Goal: Transaction & Acquisition: Register for event/course

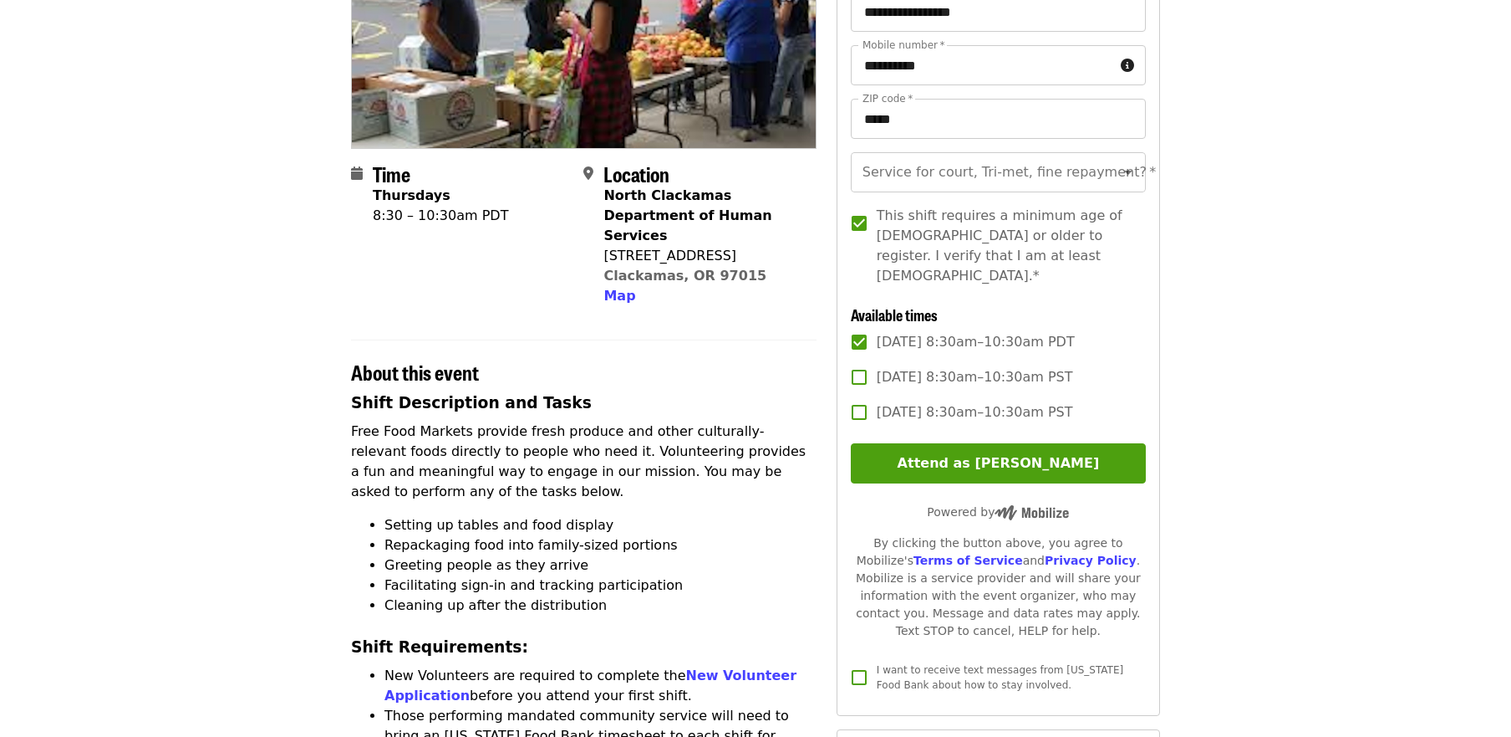
scroll to position [275, 0]
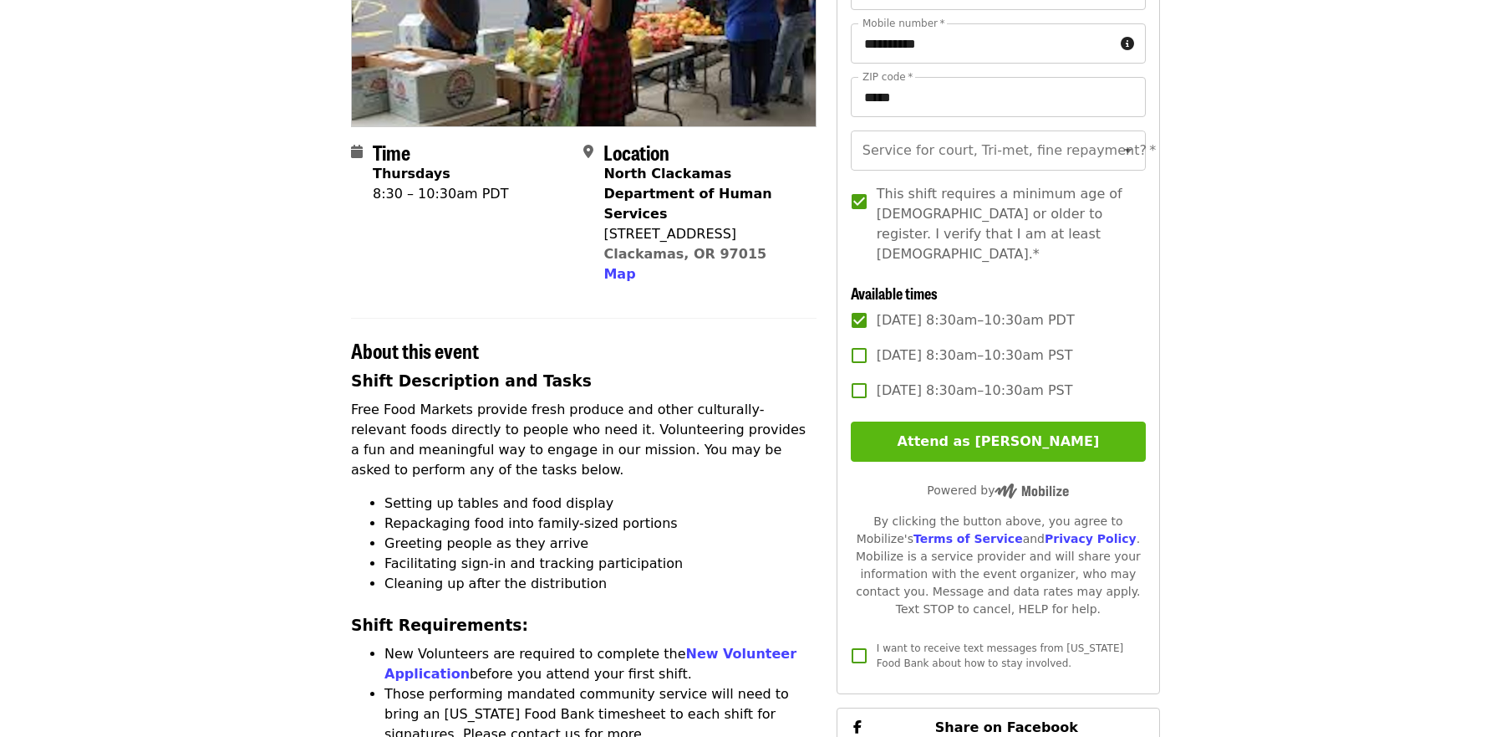
click at [989, 440] on button "Attend as [PERSON_NAME]" at bounding box center [998, 441] width 295 height 40
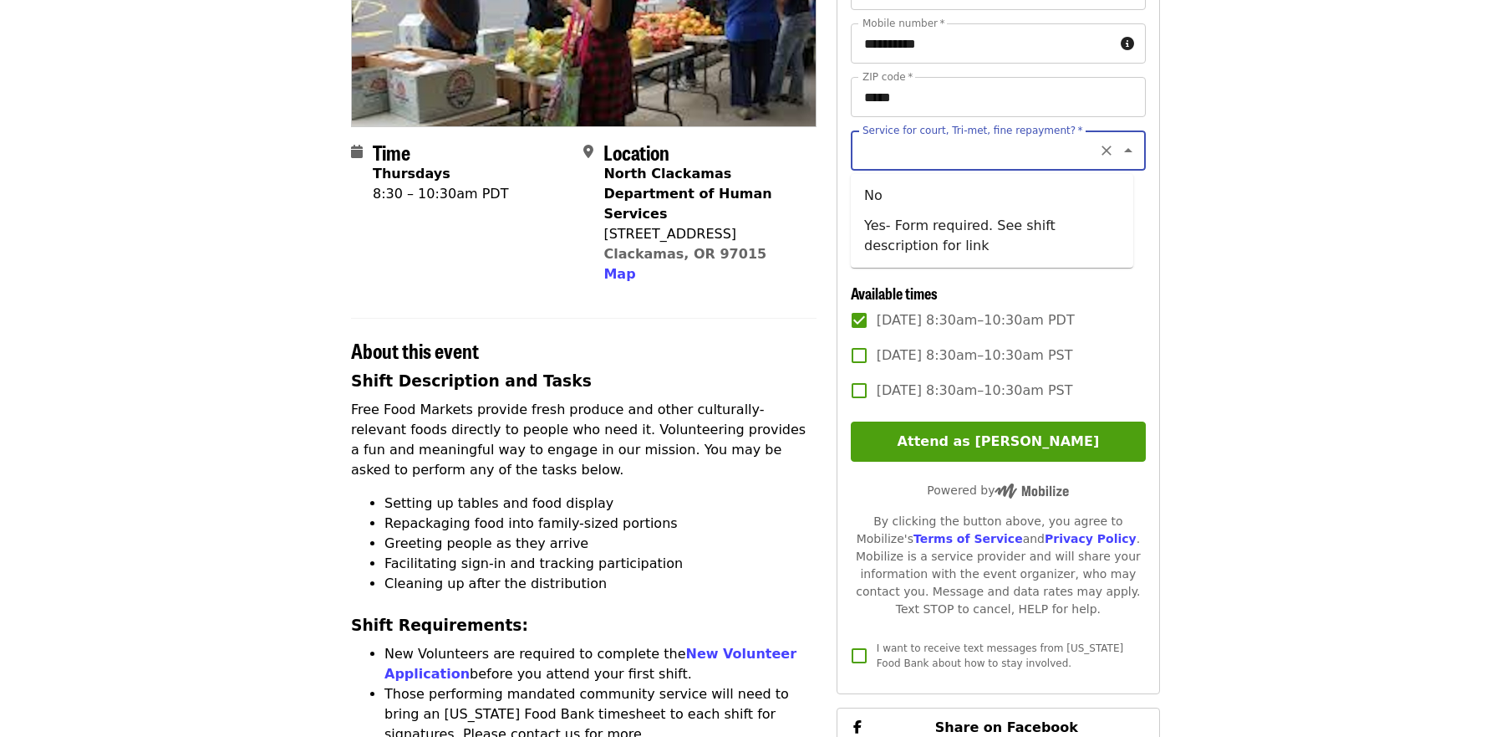
click at [1063, 156] on input "Service for court, Tri-met, fine repayment?   *" at bounding box center [977, 151] width 227 height 32
click at [864, 202] on li "No" at bounding box center [992, 196] width 283 height 30
type input "**"
click at [1290, 231] on article "North Clackamas DHS - Free Food Market (16+) Volunteer Shift Time Thursdays 8:3…" at bounding box center [755, 744] width 1511 height 1891
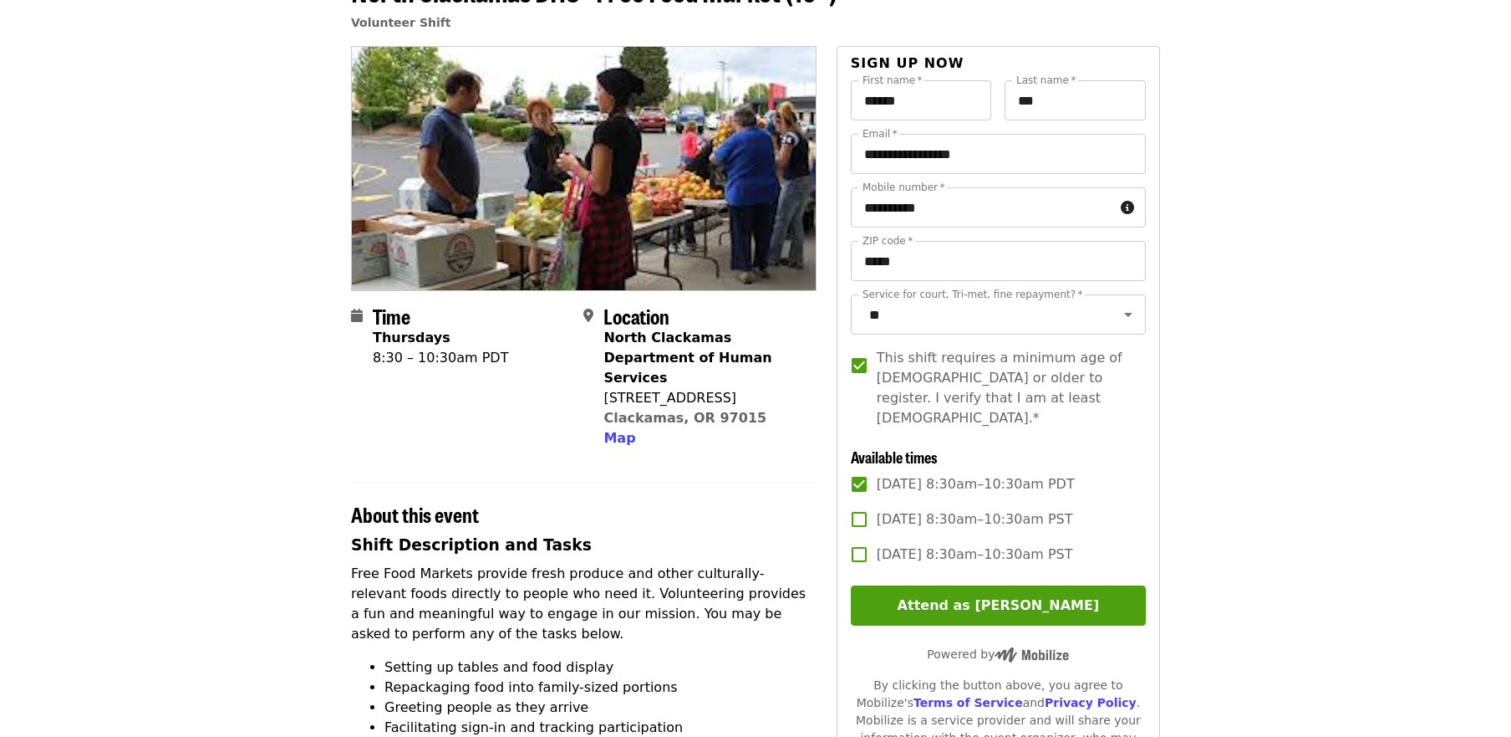
scroll to position [141, 0]
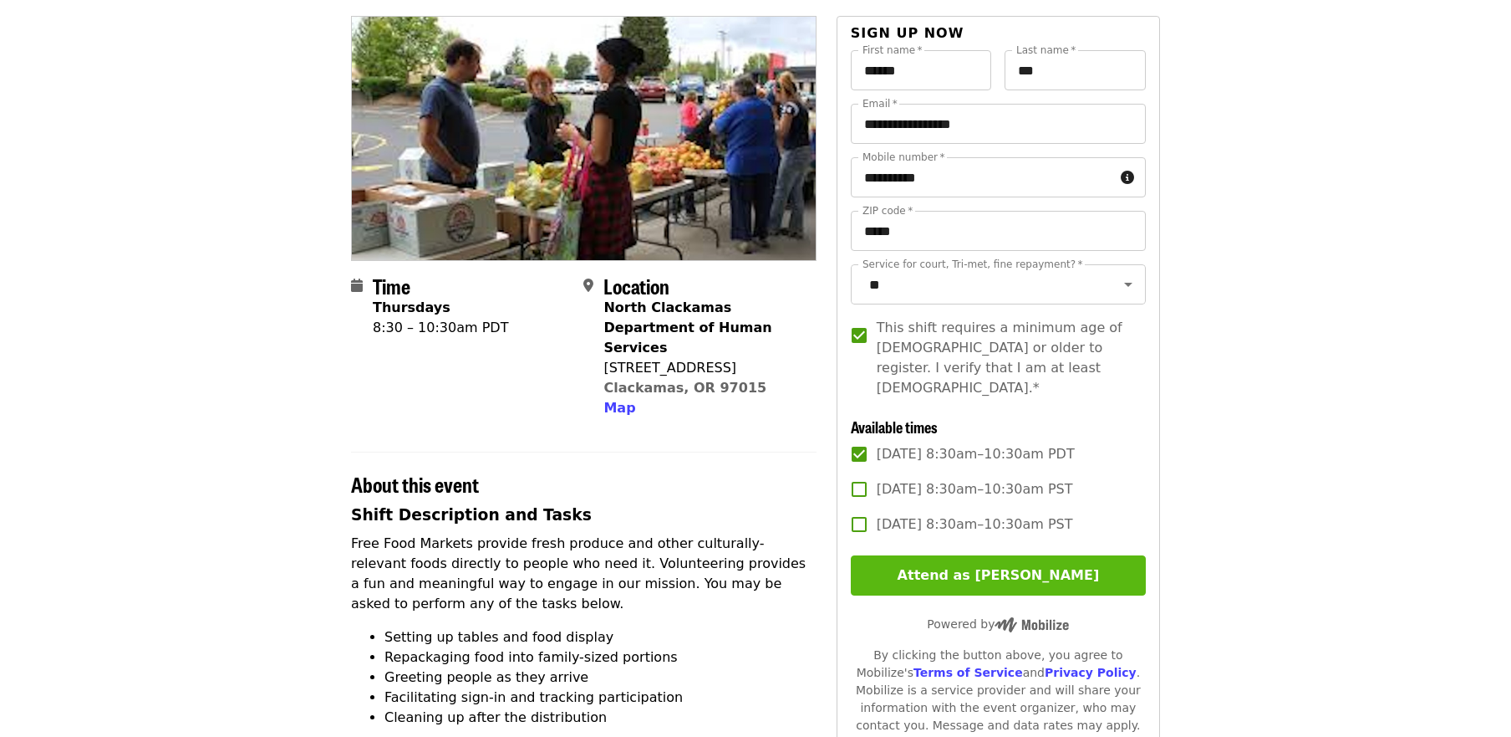
click at [982, 573] on button "Attend as [PERSON_NAME]" at bounding box center [998, 575] width 295 height 40
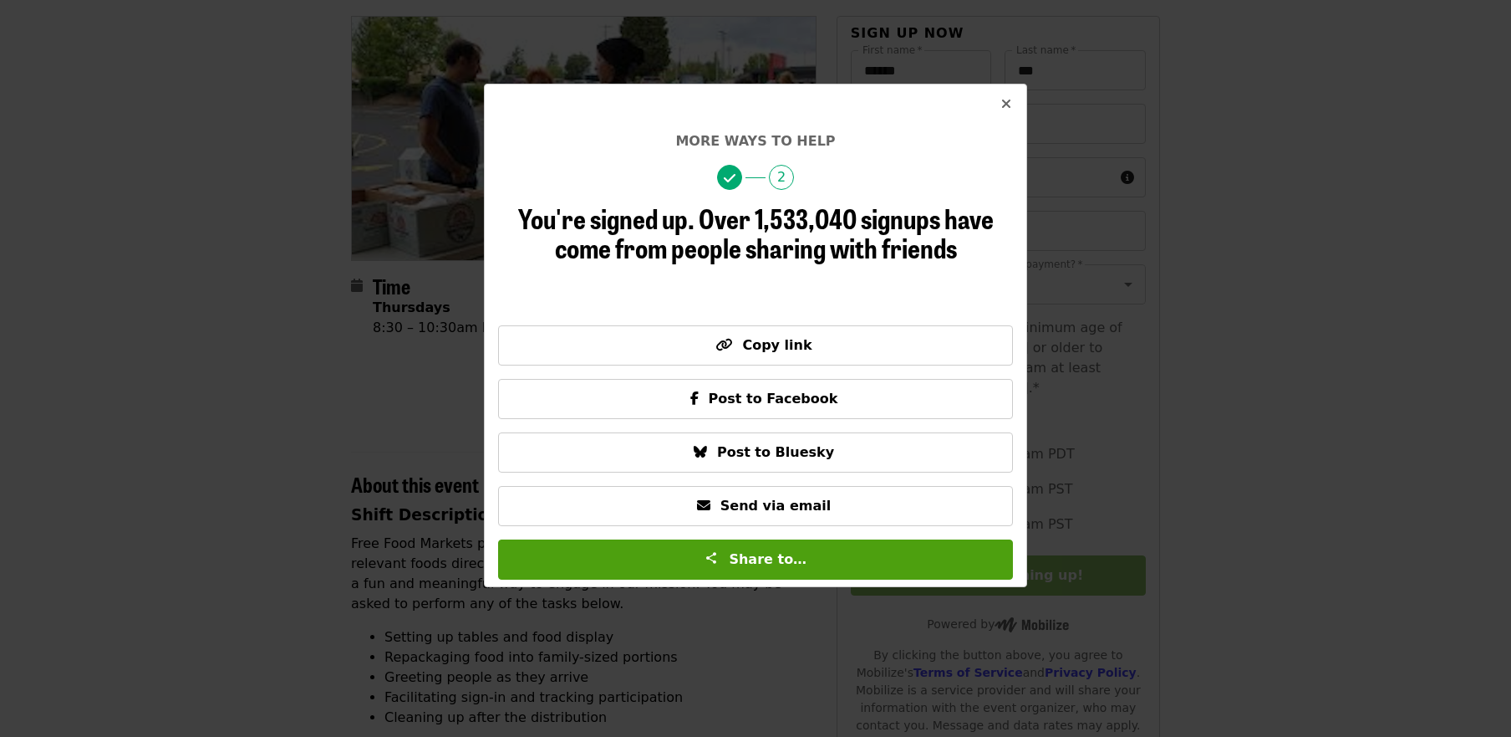
click at [1004, 103] on icon "times icon" at bounding box center [1007, 104] width 10 height 16
